Goal: Find specific page/section: Find specific page/section

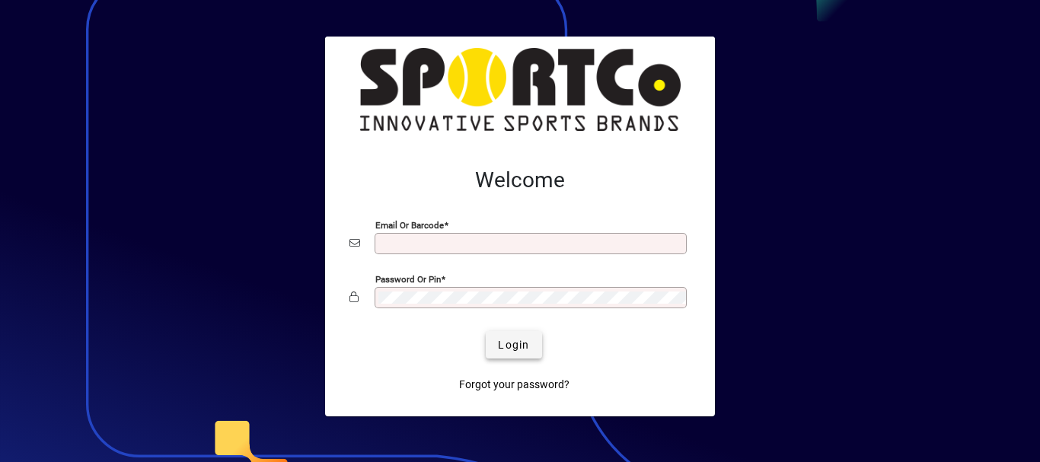
type input "**********"
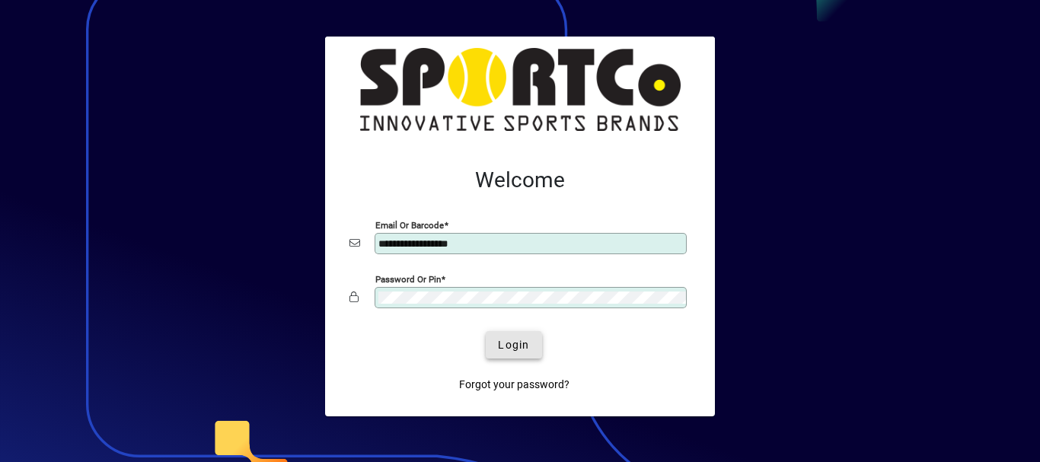
drag, startPoint x: 495, startPoint y: 346, endPoint x: 478, endPoint y: 346, distance: 16.8
click at [493, 346] on span "submit" at bounding box center [514, 345] width 56 height 37
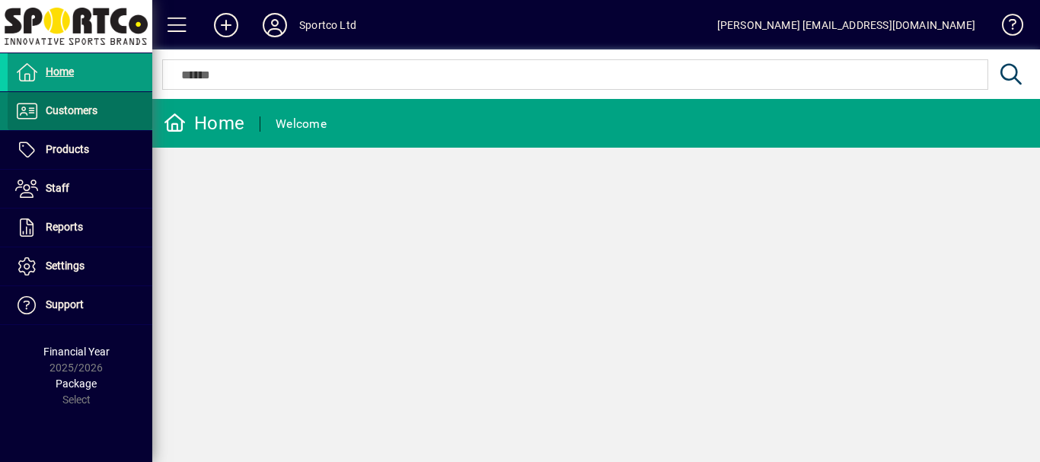
click at [74, 111] on span "Customers" at bounding box center [72, 110] width 52 height 12
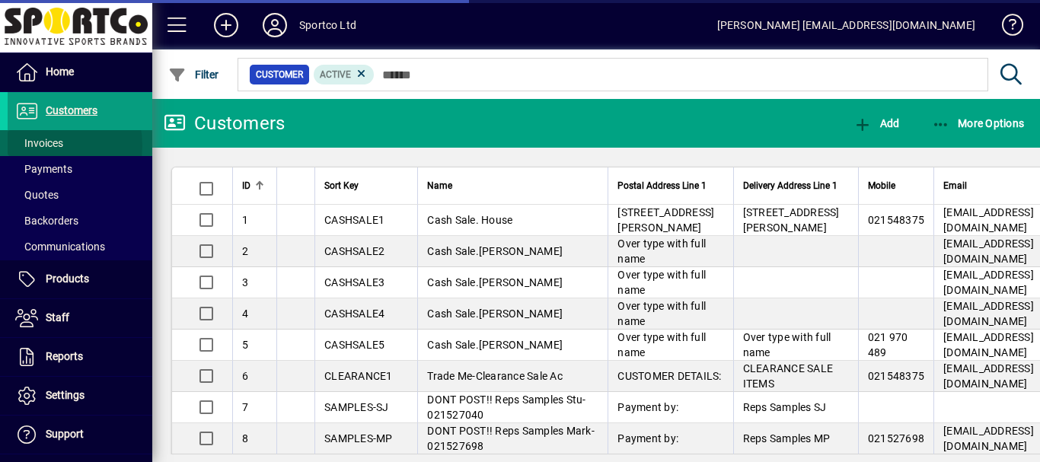
click at [46, 145] on span "Invoices" at bounding box center [39, 143] width 48 height 12
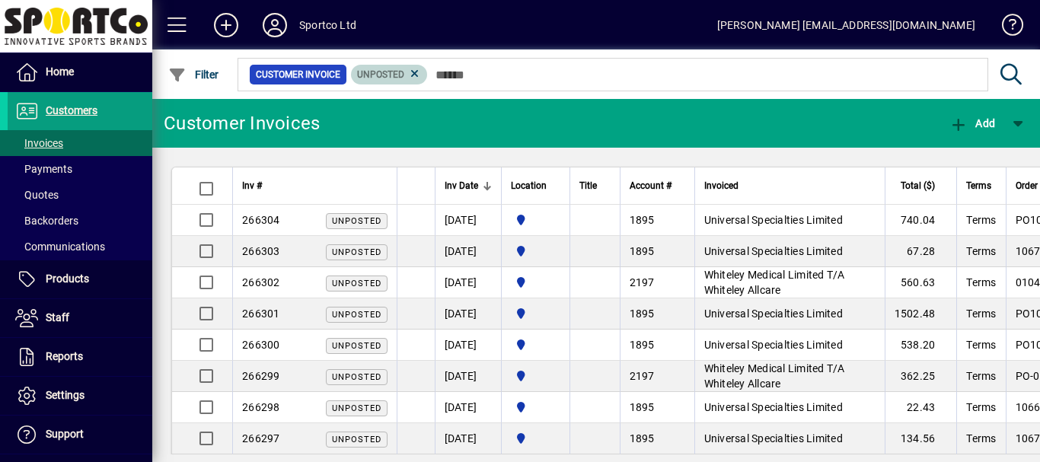
click at [413, 76] on icon at bounding box center [415, 74] width 14 height 14
